Goal: Check status: Check status

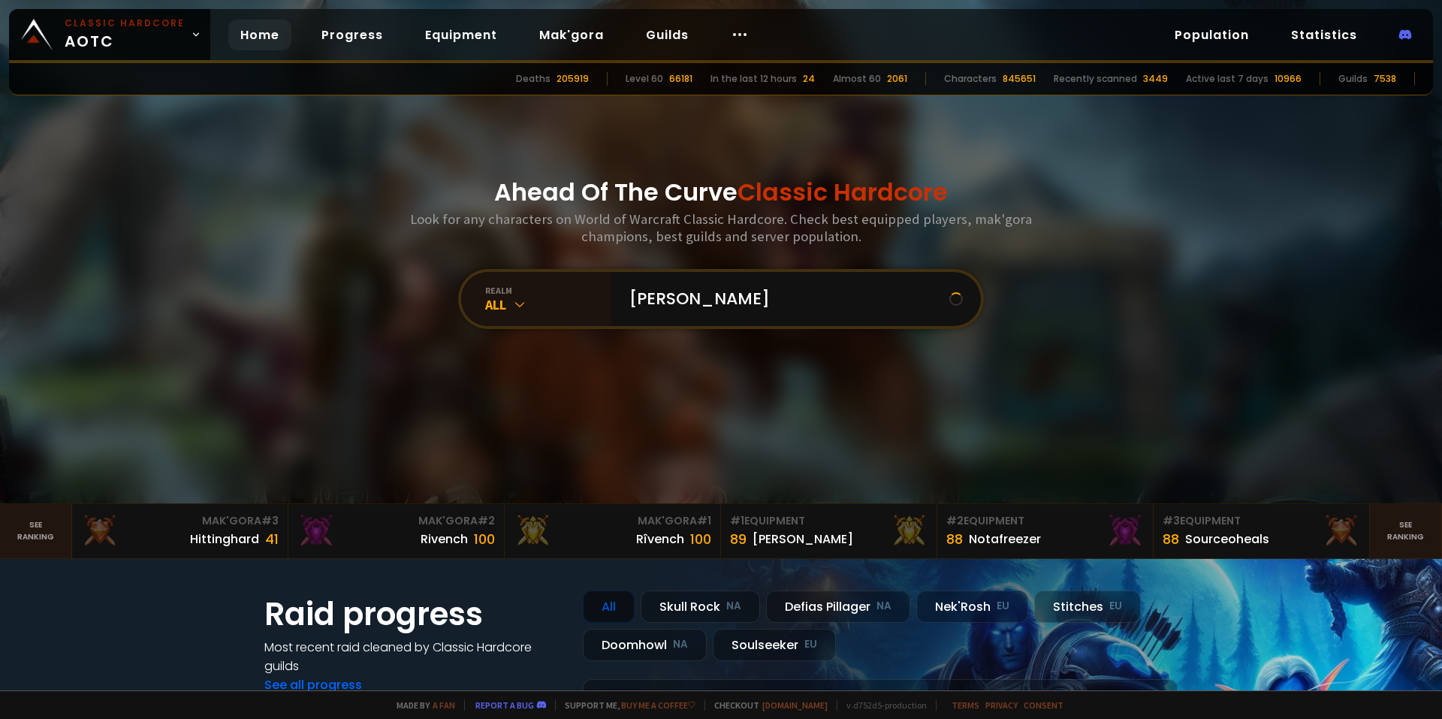
type input "mankind"
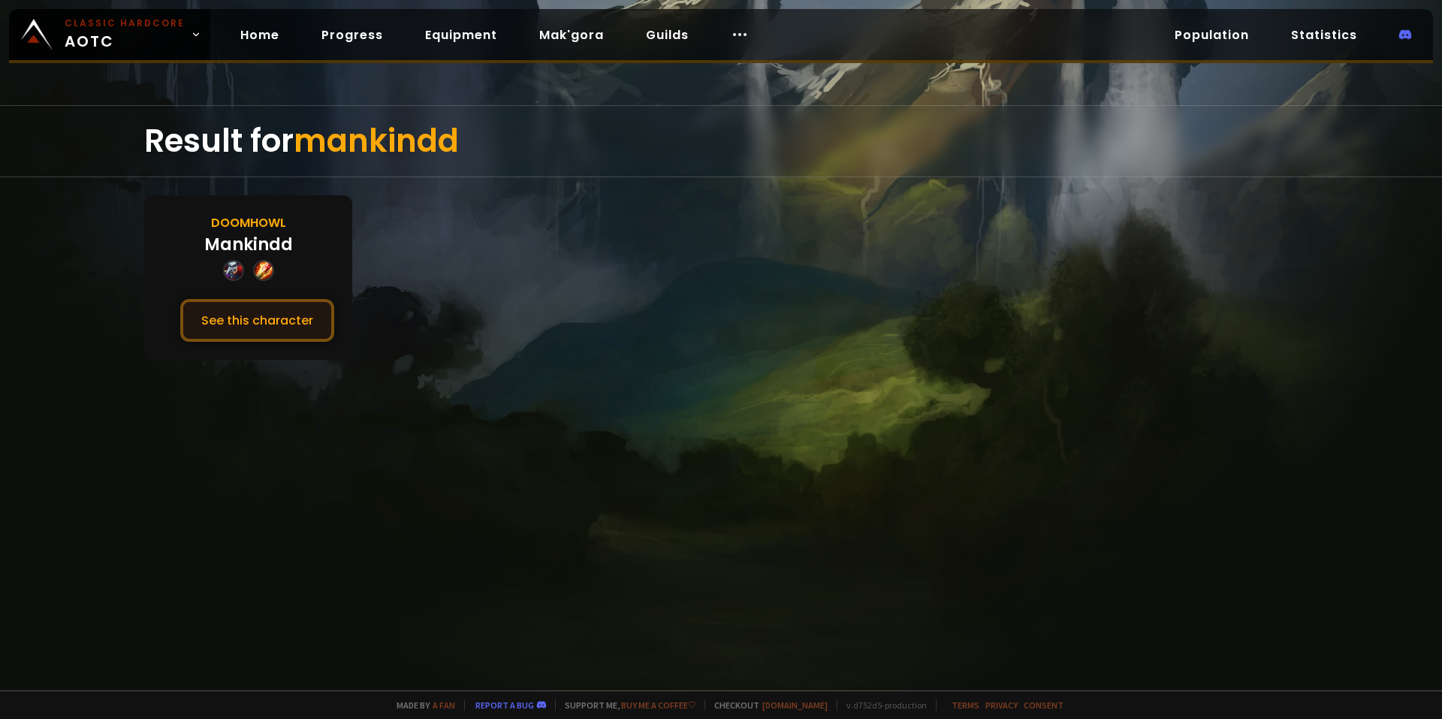
click at [290, 311] on button "See this character" at bounding box center [257, 320] width 154 height 43
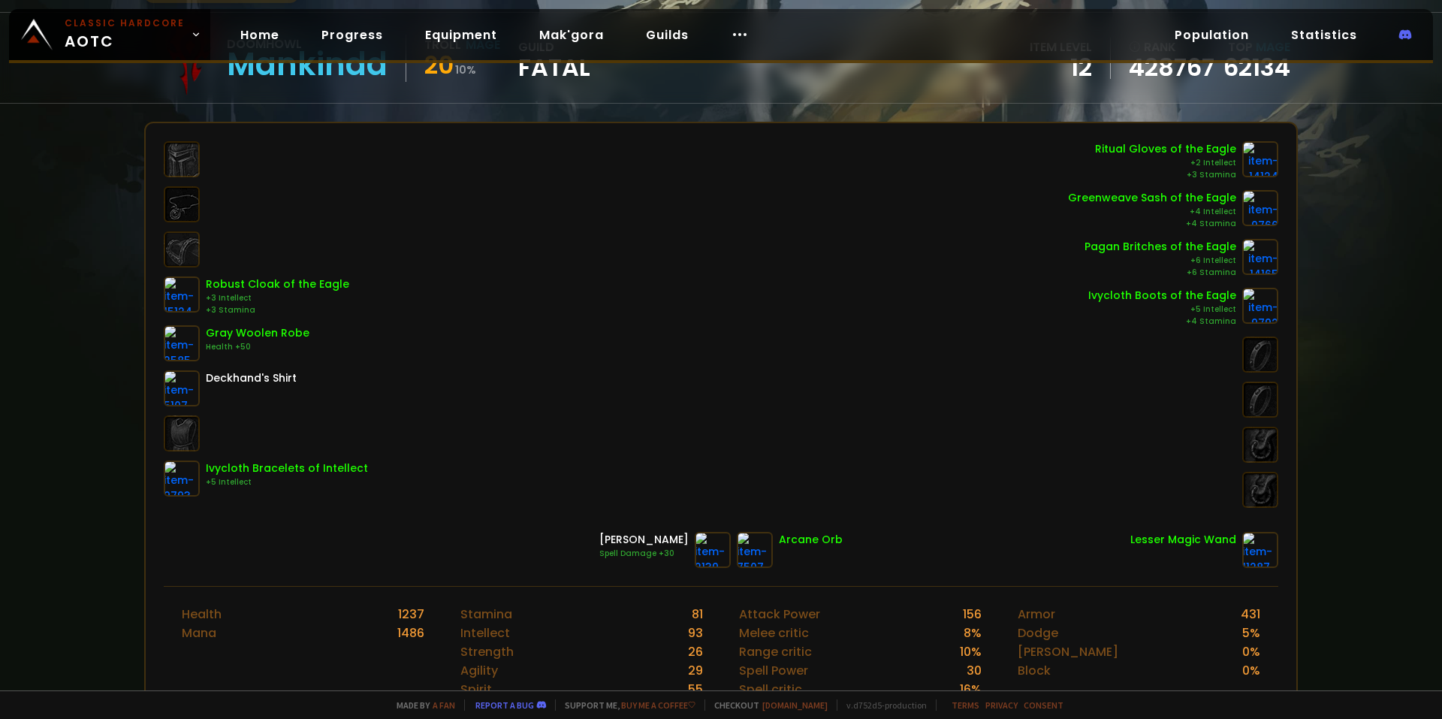
scroll to position [150, 0]
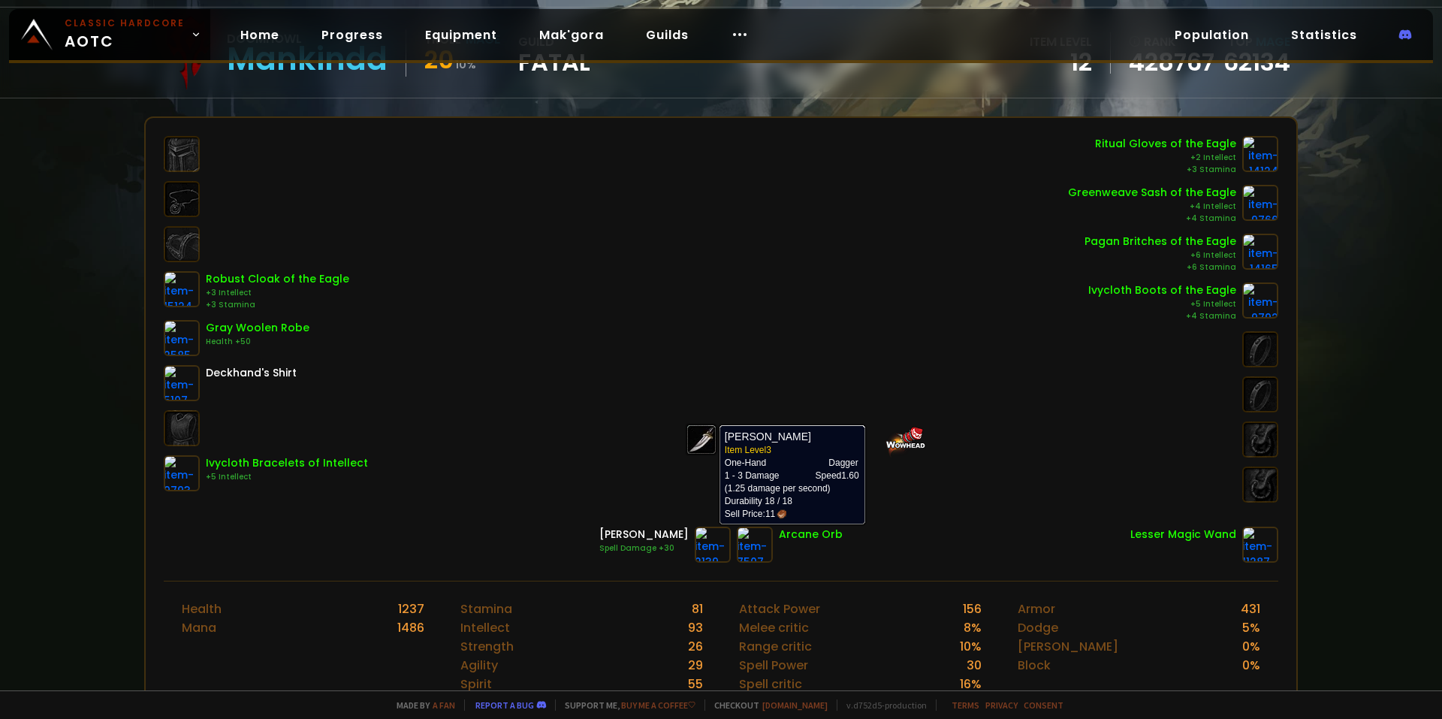
drag, startPoint x: 686, startPoint y: 544, endPoint x: 582, endPoint y: 458, distance: 134.4
click at [582, 458] on div "Robust Cloak of the Eagle +3 Intellect +3 Stamina Gray Woolen Robe Health +50 D…" at bounding box center [721, 319] width 1115 height 367
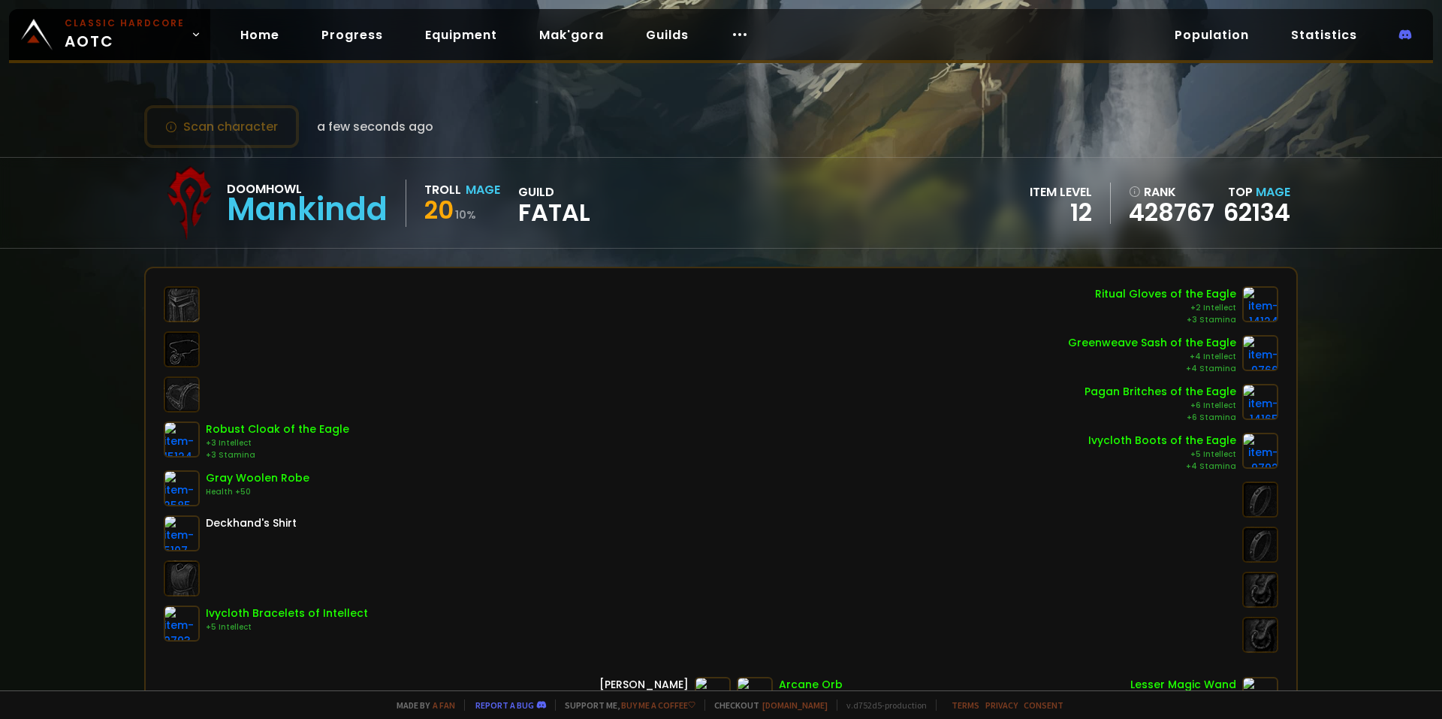
scroll to position [75, 0]
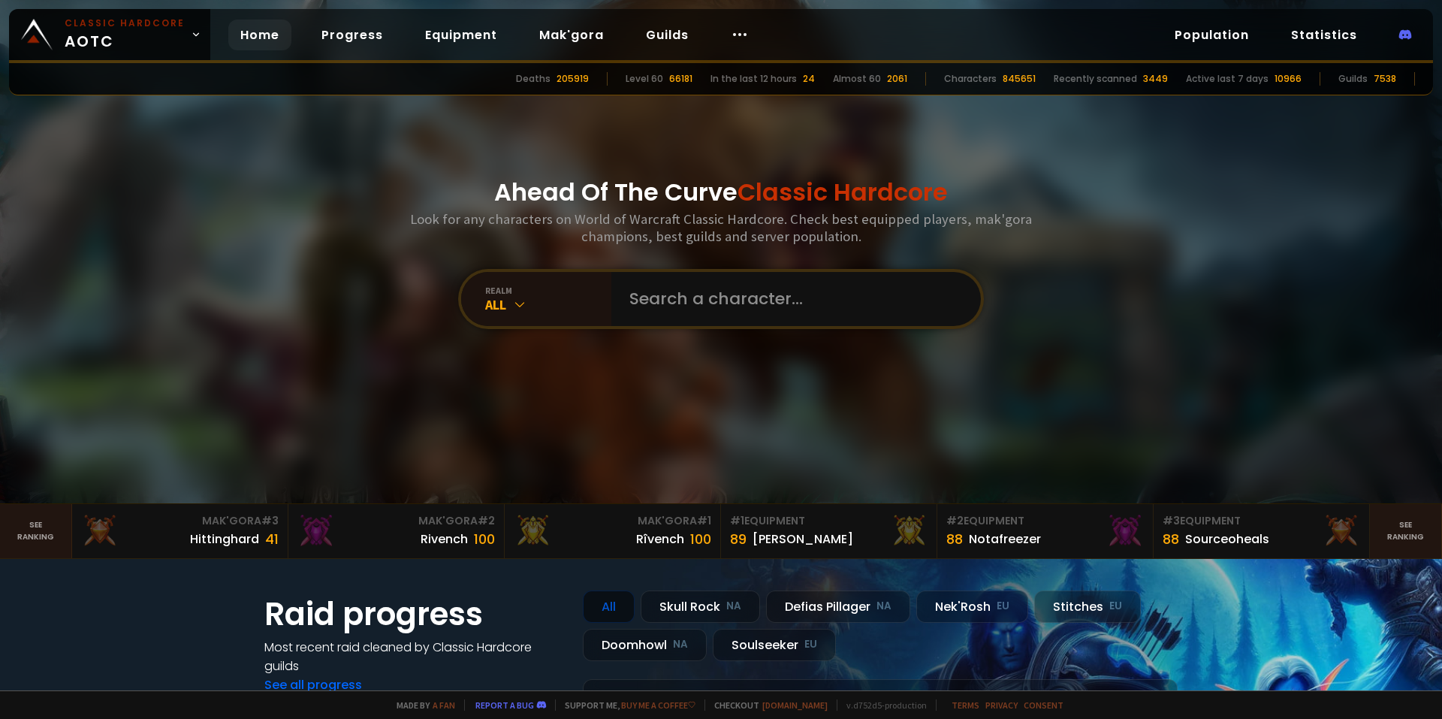
click at [662, 265] on div "Ahead Of The Curve Classic Hardcore Look for any characters on World of Warcraf…" at bounding box center [721, 251] width 905 height 503
click at [677, 299] on input "text" at bounding box center [791, 299] width 342 height 54
type input "mankind"
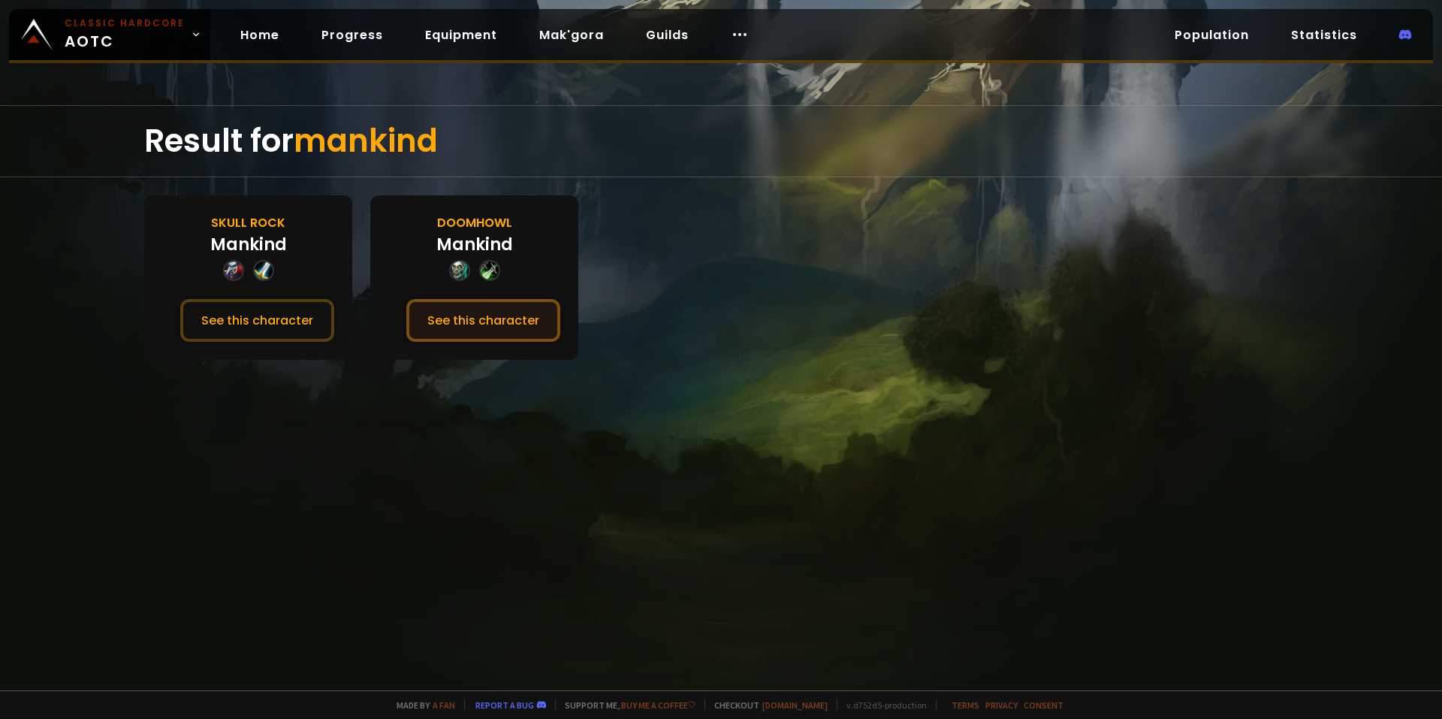
click at [471, 327] on button "See this character" at bounding box center [483, 320] width 154 height 43
